Goal: Transaction & Acquisition: Purchase product/service

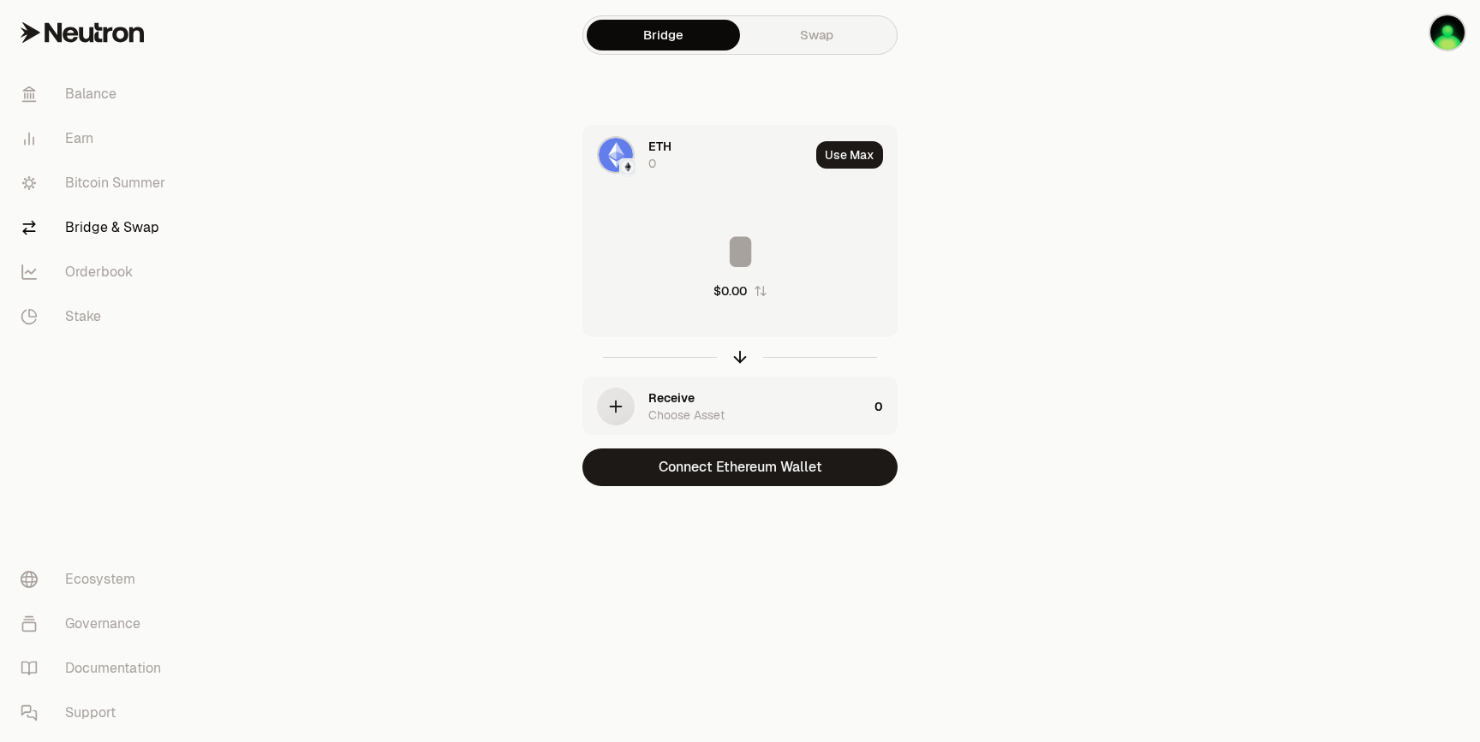
click at [678, 170] on div "ETH 0" at bounding box center [728, 155] width 161 height 34
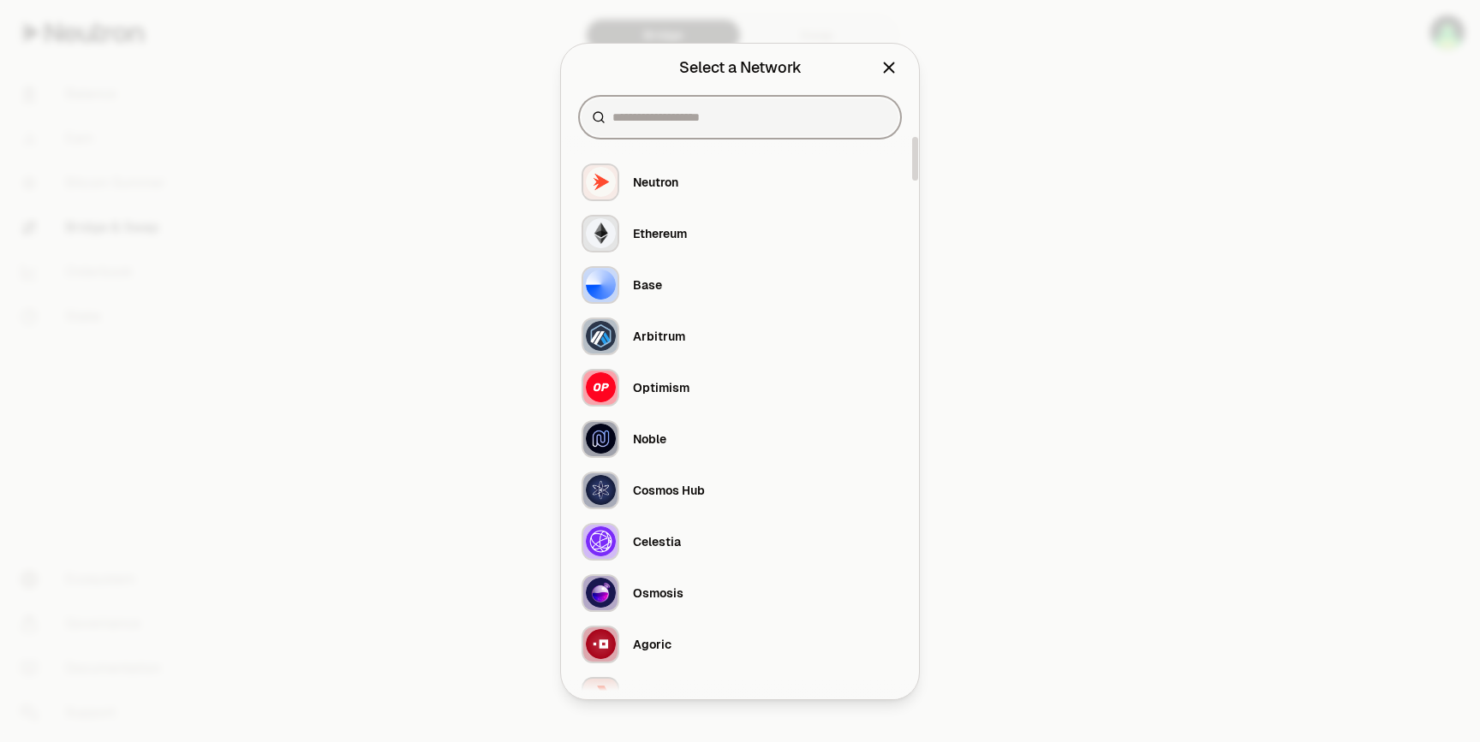
click at [689, 122] on input at bounding box center [750, 117] width 276 height 17
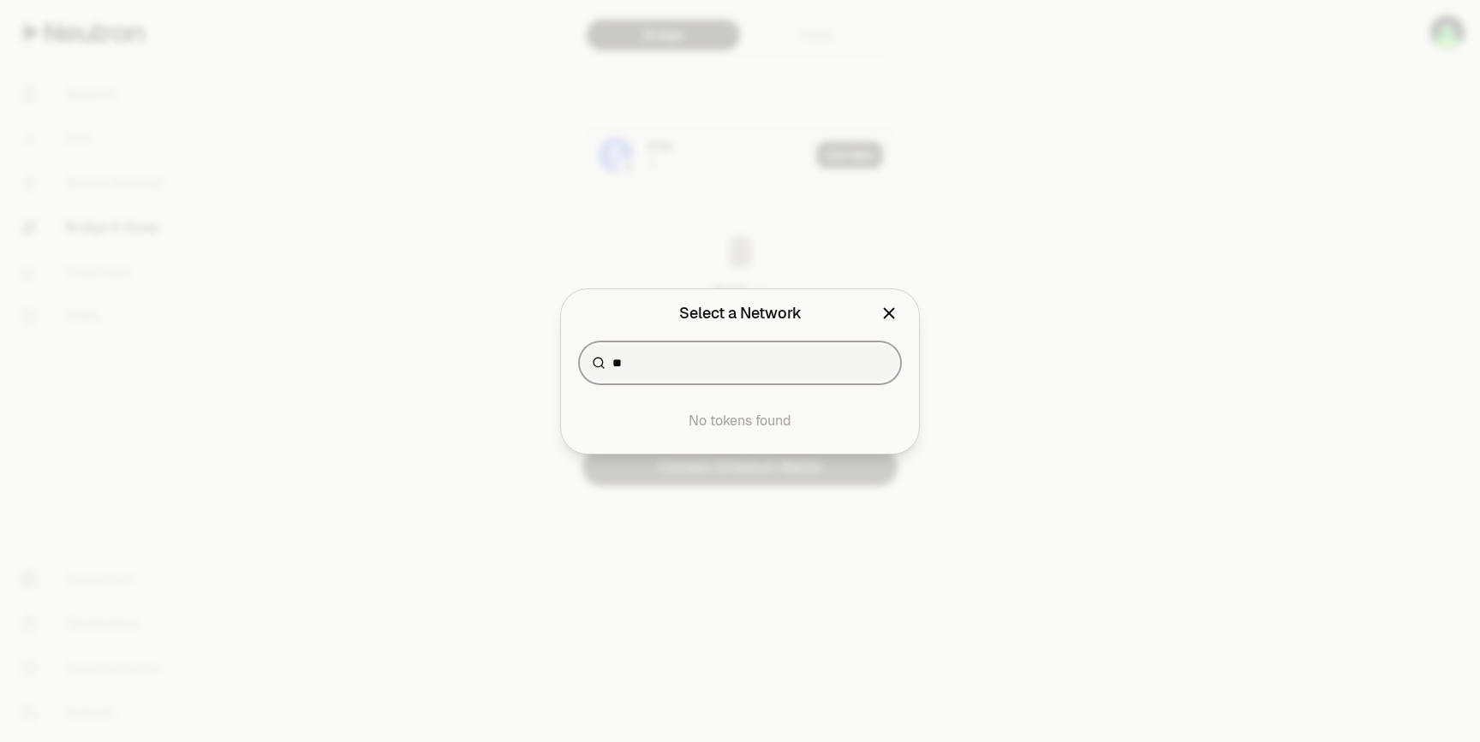
type input "*"
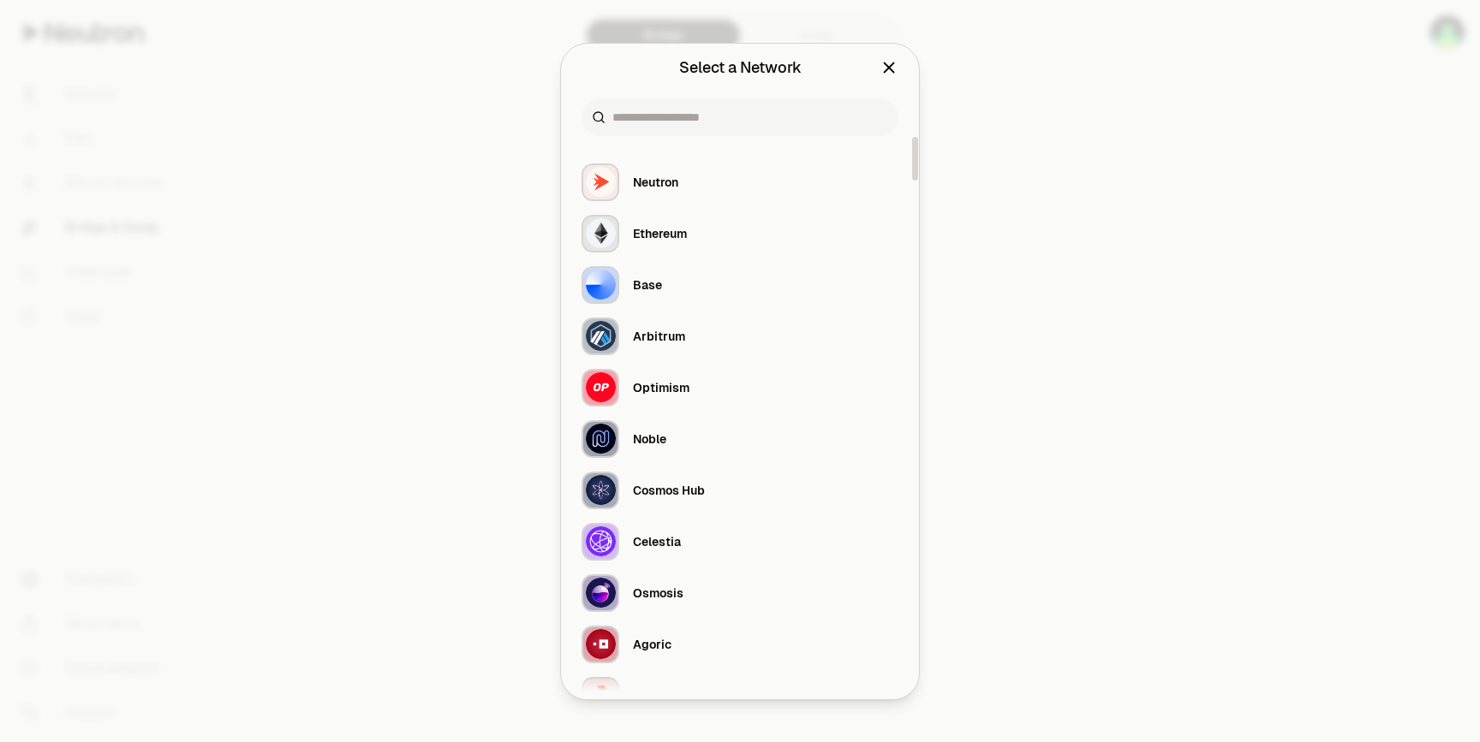
click at [415, 283] on div at bounding box center [740, 371] width 1480 height 742
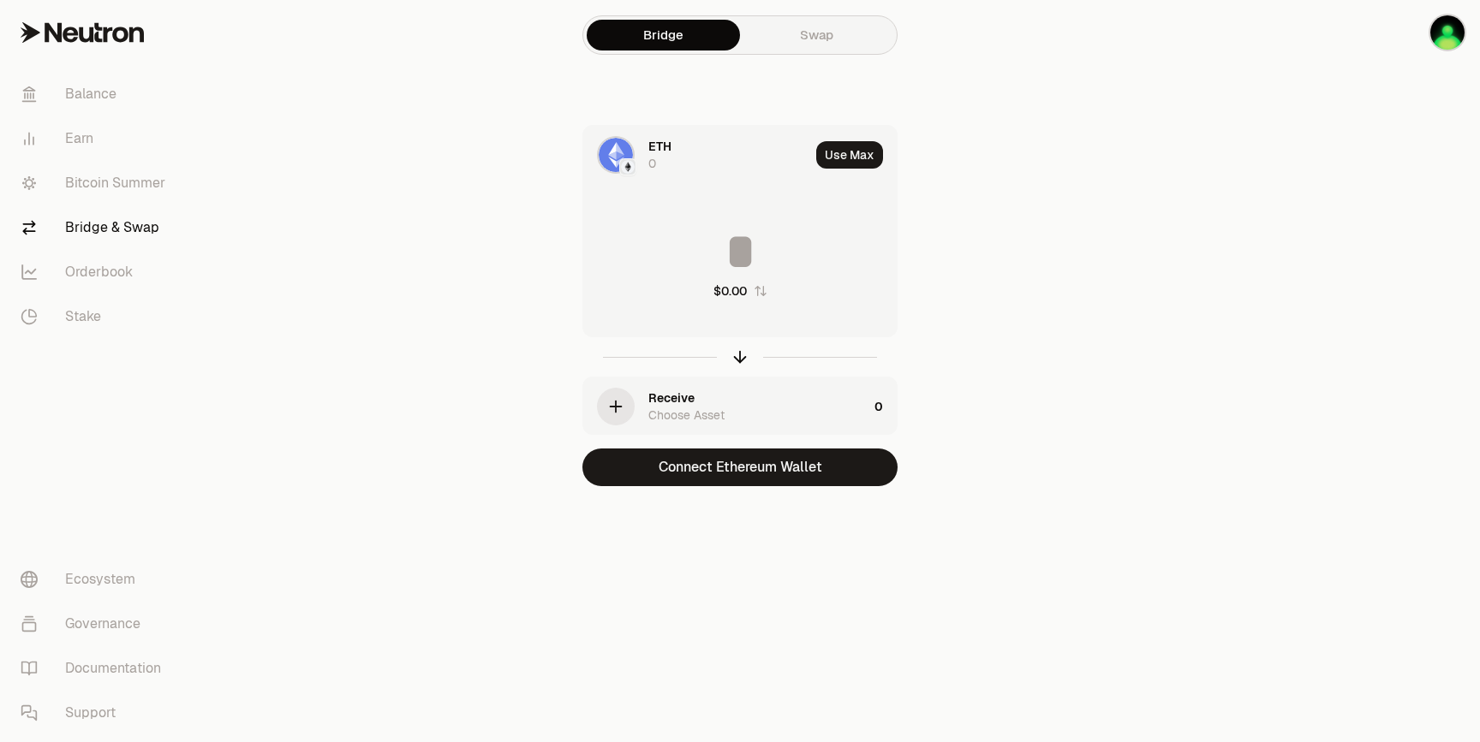
click at [712, 147] on div "ETH 0" at bounding box center [728, 155] width 161 height 34
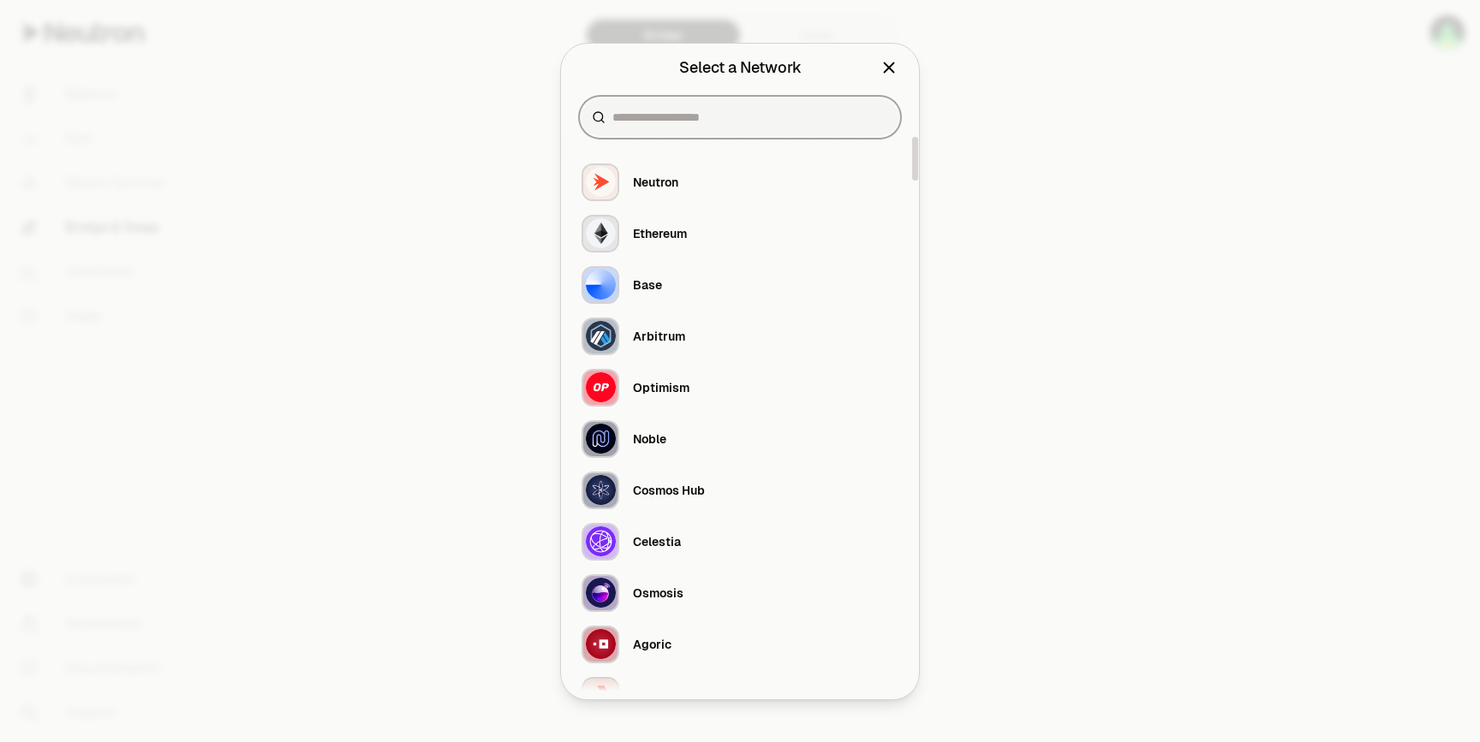
click at [703, 124] on input at bounding box center [750, 117] width 276 height 17
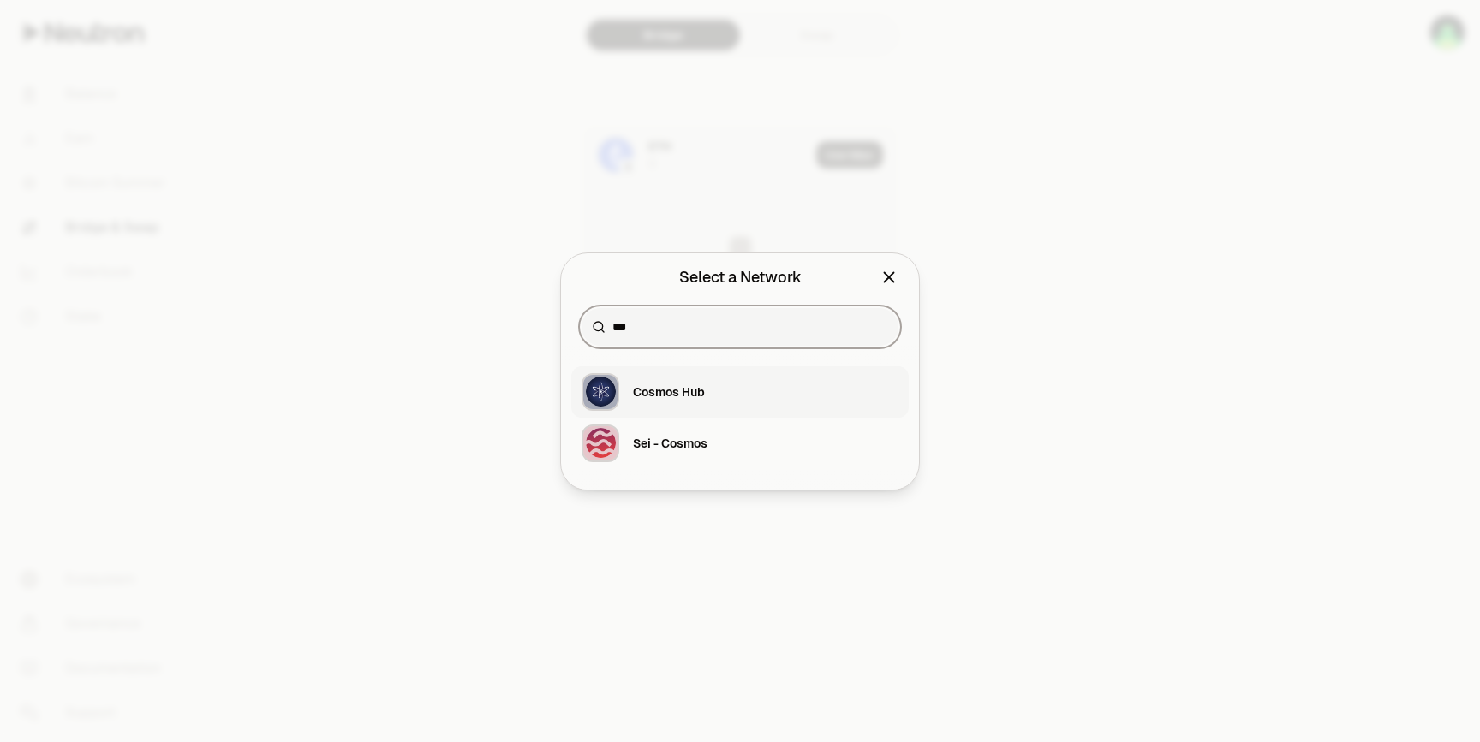
type input "***"
click at [639, 399] on div "Cosmos Hub" at bounding box center [669, 392] width 72 height 17
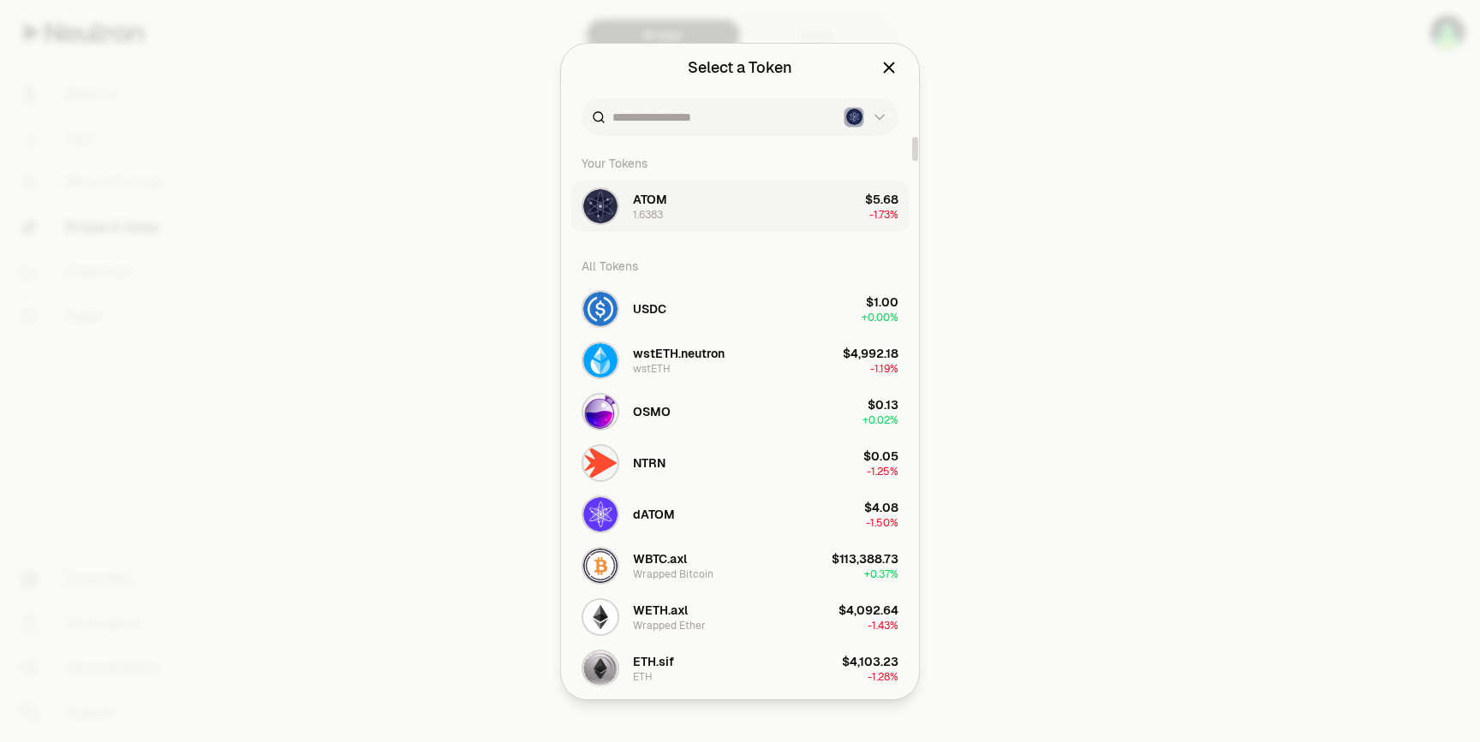
click at [734, 206] on button "ATOM 1.6383 $5.68 -1.73%" at bounding box center [739, 206] width 337 height 51
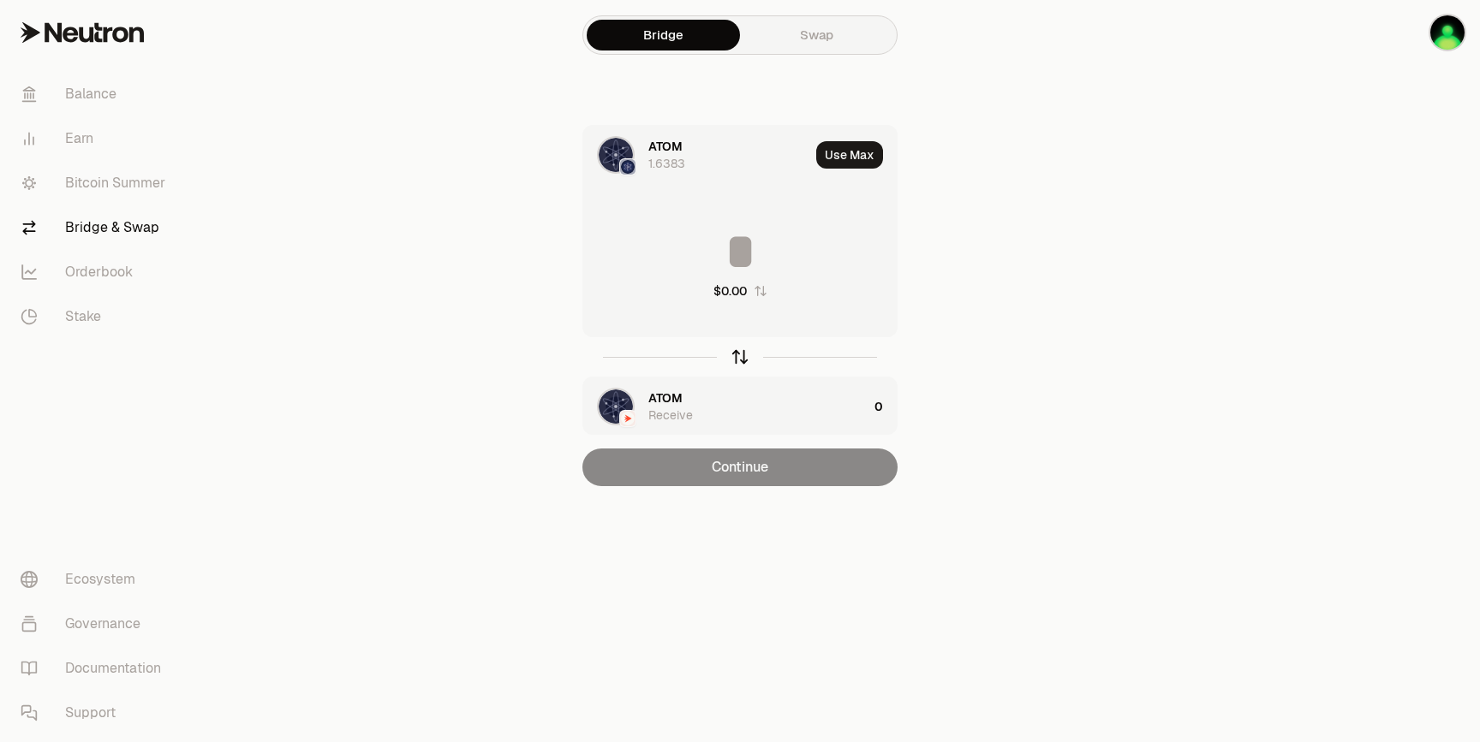
click at [736, 355] on icon "button" at bounding box center [740, 354] width 11 height 5
click at [754, 263] on input at bounding box center [739, 251] width 313 height 51
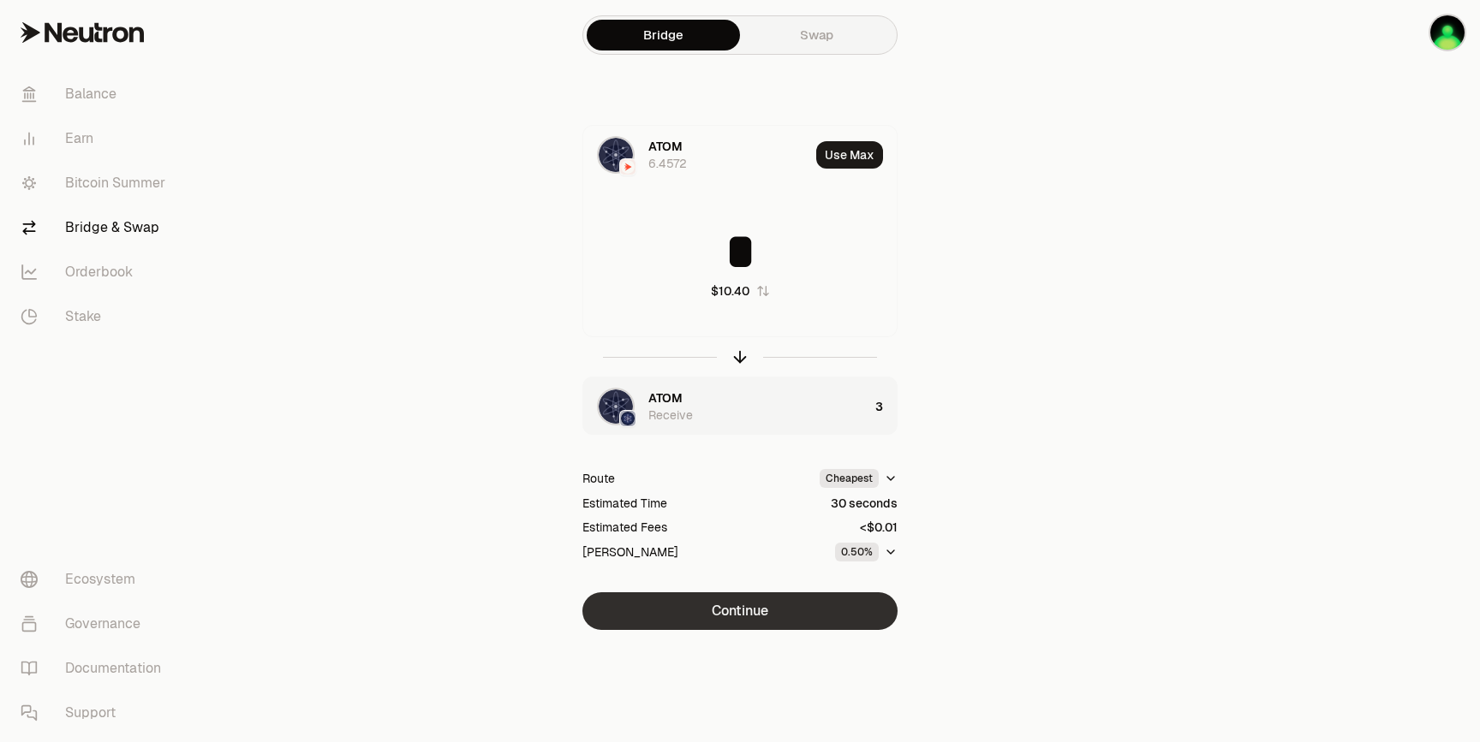
type input "*"
click at [787, 605] on button "Continue" at bounding box center [739, 612] width 315 height 38
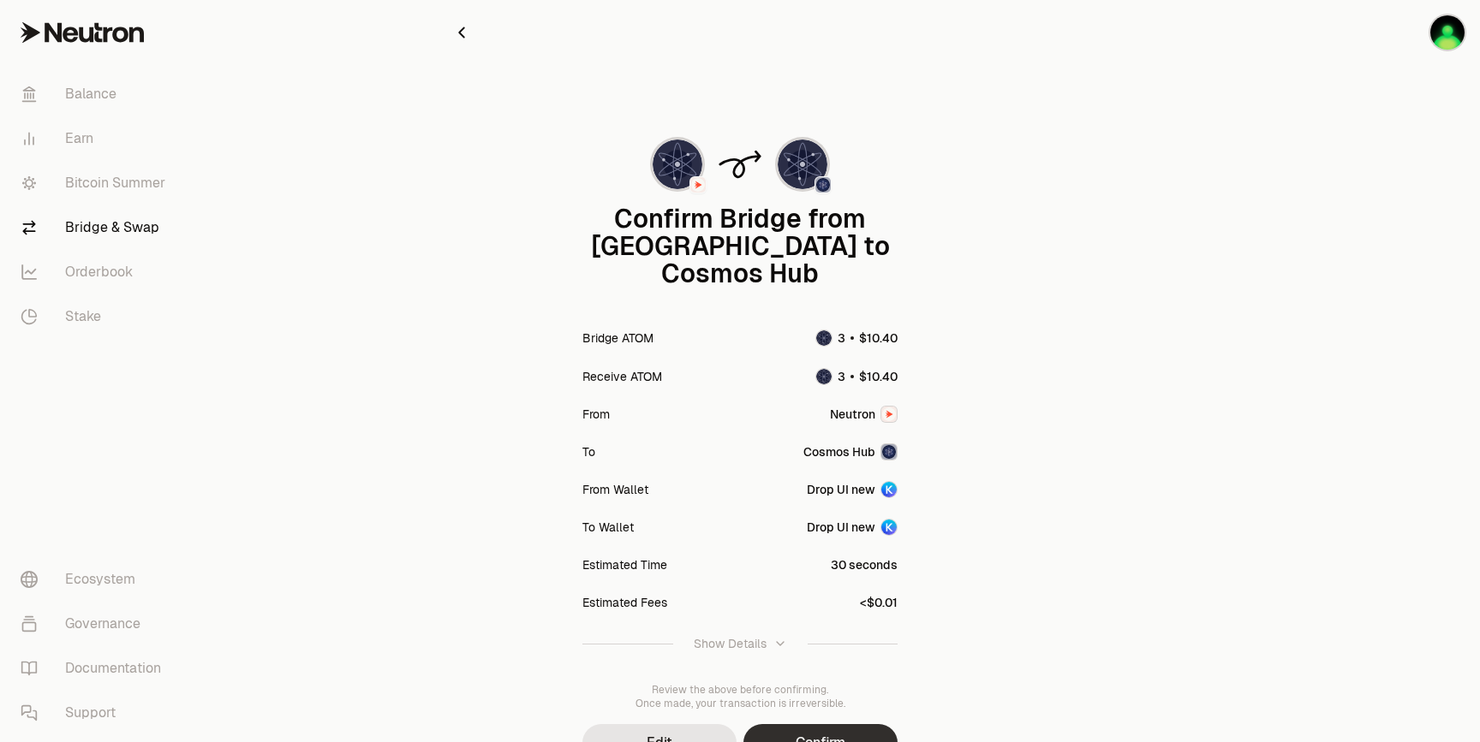
click at [830, 724] on button "Confirm" at bounding box center [820, 743] width 154 height 38
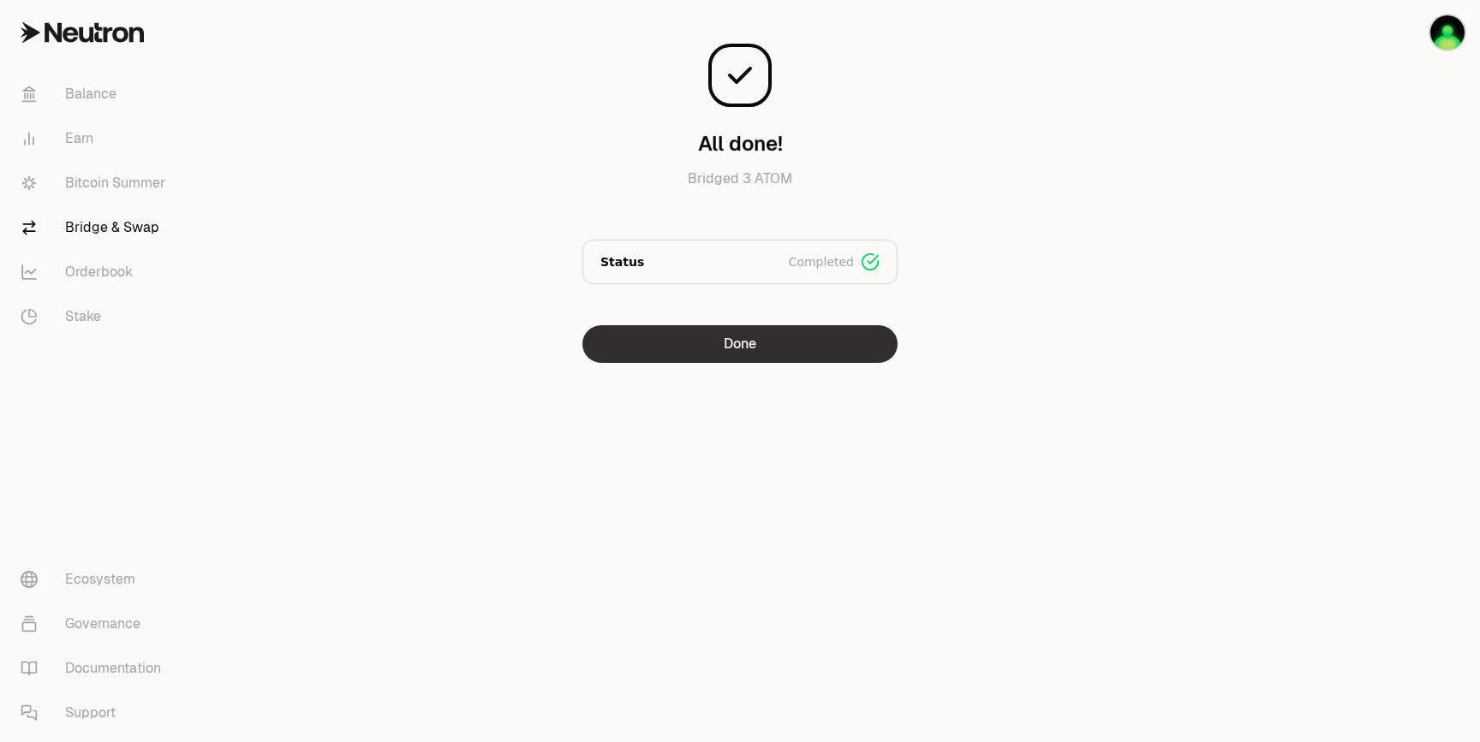
click at [777, 357] on button "Done" at bounding box center [739, 344] width 315 height 38
